Goal: Task Accomplishment & Management: Use online tool/utility

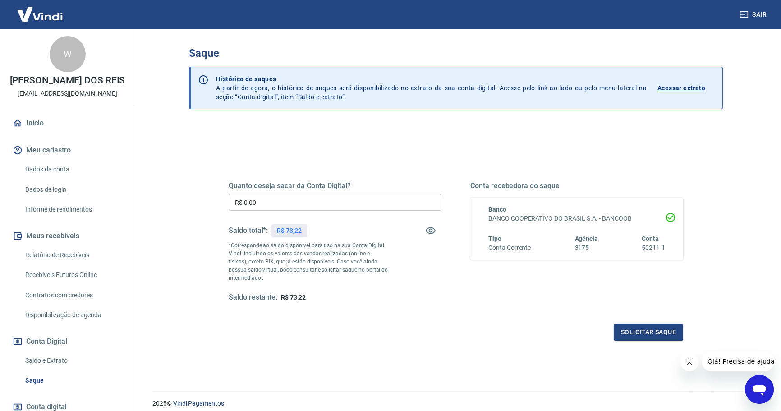
click at [263, 206] on input "R$ 0,00" at bounding box center [335, 202] width 213 height 17
type input "R$ 73,22"
click at [641, 333] on button "Solicitar saque" at bounding box center [648, 332] width 69 height 17
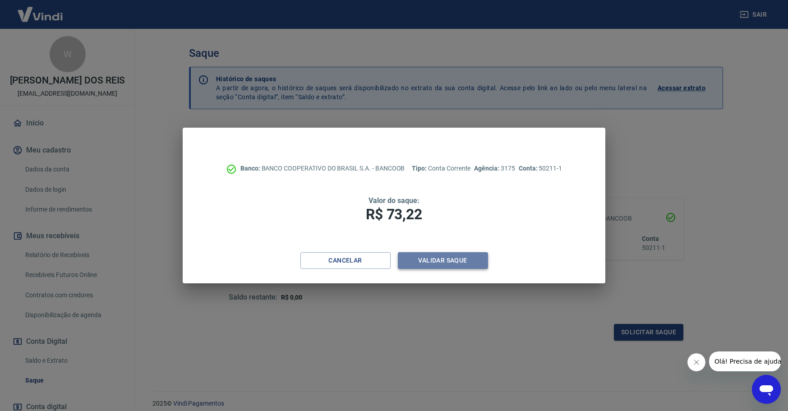
click at [440, 259] on button "Validar saque" at bounding box center [443, 260] width 90 height 17
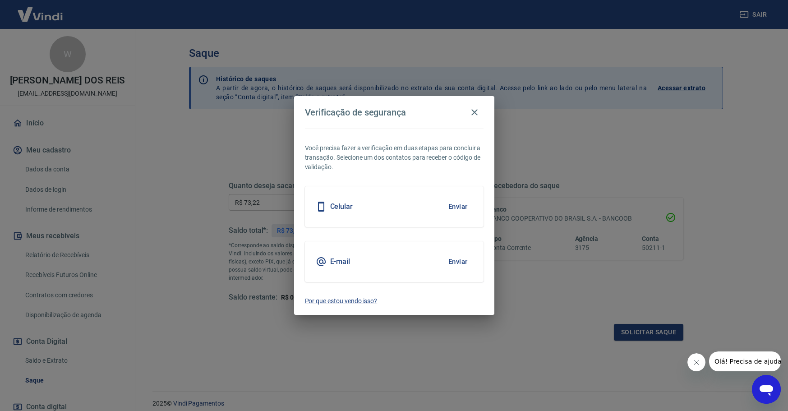
click at [463, 204] on button "Enviar" at bounding box center [457, 206] width 29 height 19
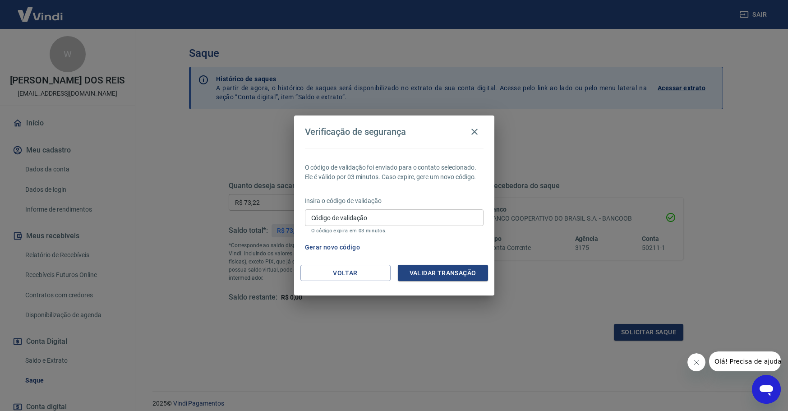
click at [337, 245] on button "Gerar novo código" at bounding box center [332, 247] width 63 height 17
click at [341, 247] on button "Gerar novo código" at bounding box center [332, 247] width 63 height 17
click at [336, 276] on button "Voltar" at bounding box center [345, 273] width 90 height 17
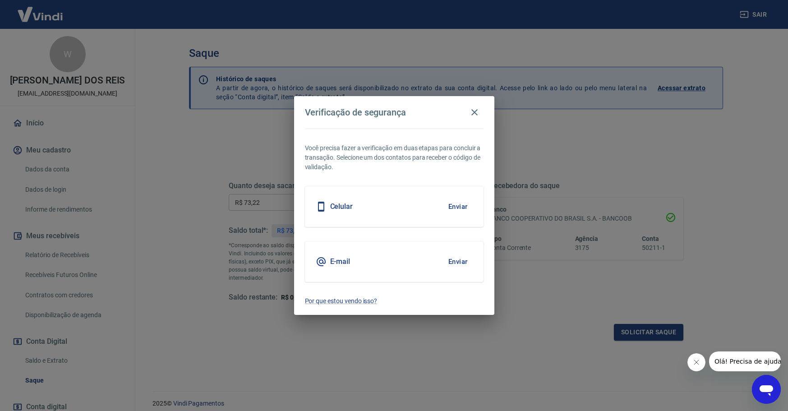
drag, startPoint x: 349, startPoint y: 258, endPoint x: 334, endPoint y: 256, distance: 15.1
click at [348, 258] on h5 "E-mail" at bounding box center [340, 261] width 20 height 9
click at [455, 262] on button "Enviar" at bounding box center [457, 261] width 29 height 19
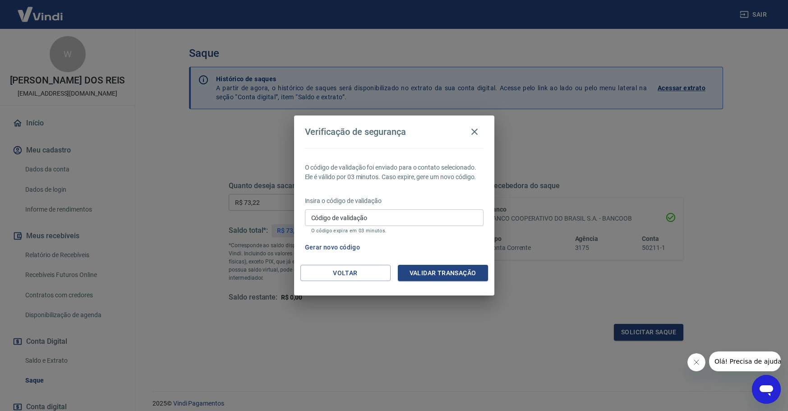
click at [351, 217] on input "Código de validação" at bounding box center [394, 217] width 179 height 17
type input "467389"
click at [428, 268] on button "Validar transação" at bounding box center [443, 273] width 90 height 17
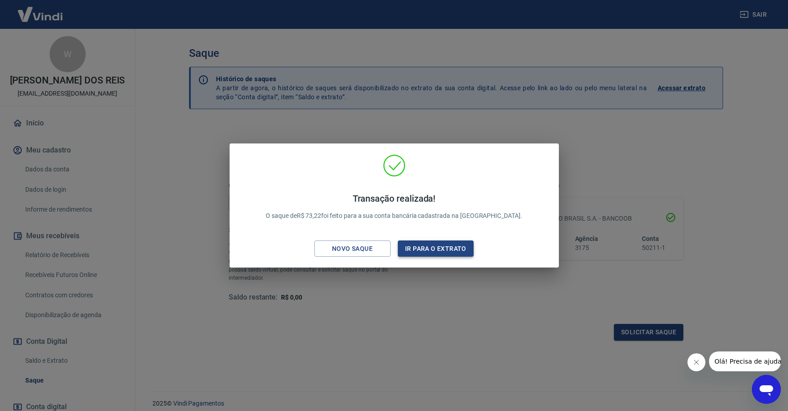
click at [428, 250] on button "Ir para o extrato" at bounding box center [436, 248] width 76 height 17
